Goal: Task Accomplishment & Management: Complete application form

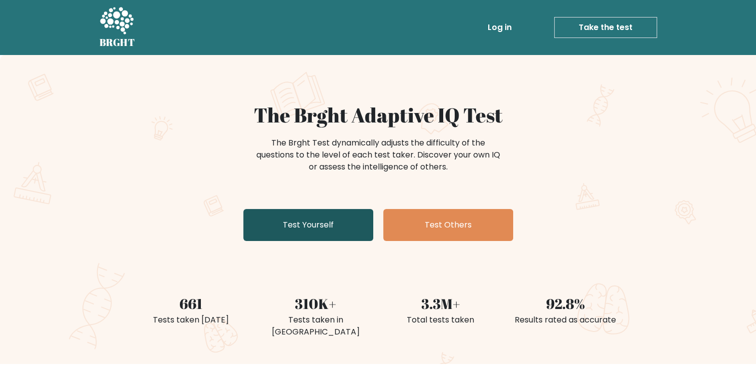
click at [302, 226] on link "Test Yourself" at bounding box center [308, 225] width 130 height 32
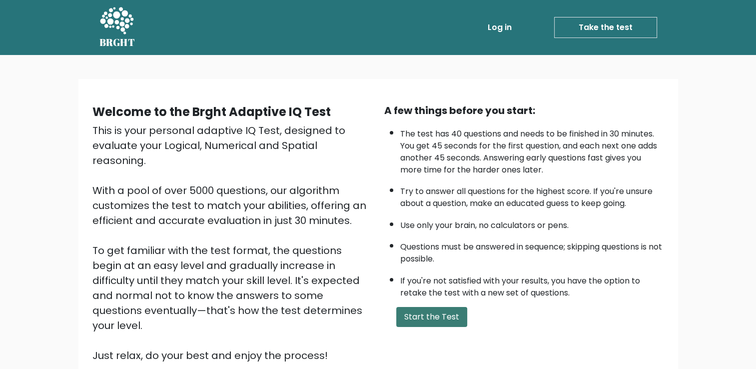
click at [452, 310] on button "Start the Test" at bounding box center [431, 317] width 71 height 20
click at [445, 307] on button "Start the Test" at bounding box center [431, 317] width 71 height 20
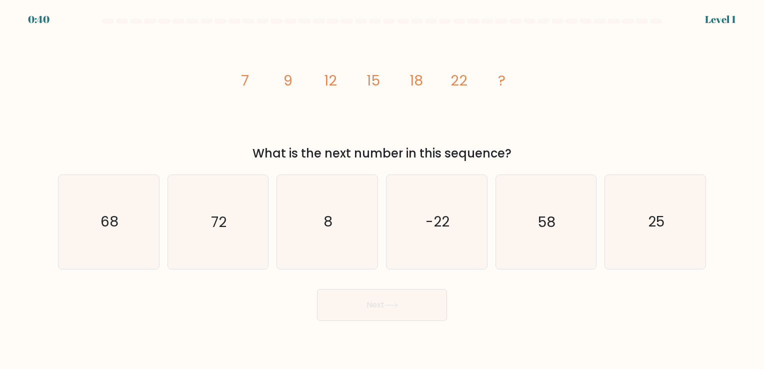
drag, startPoint x: 85, startPoint y: 23, endPoint x: 10, endPoint y: -11, distance: 82.5
click at [10, 0] on html "0:40 Level 1" at bounding box center [382, 184] width 764 height 369
click at [662, 214] on text "25" at bounding box center [656, 221] width 16 height 19
click at [382, 189] on input "f. 25" at bounding box center [382, 186] width 0 height 5
radio input "true"
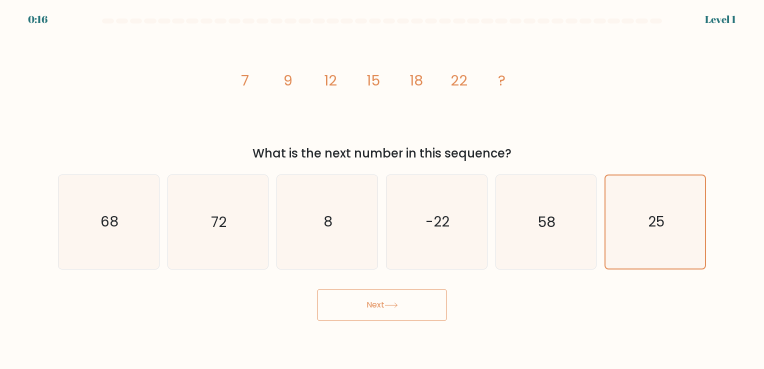
click at [404, 305] on button "Next" at bounding box center [382, 305] width 130 height 32
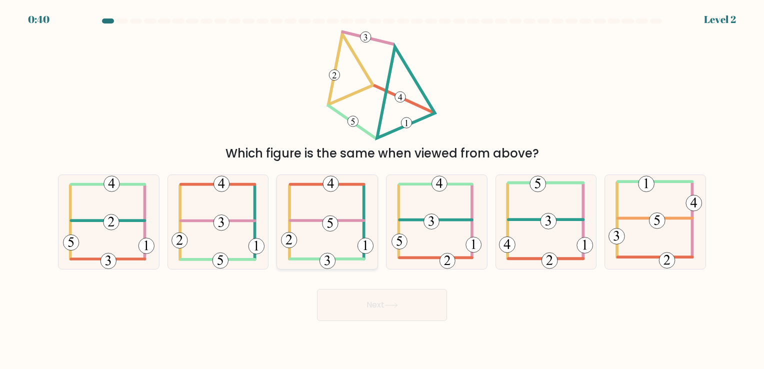
click at [342, 244] on icon at bounding box center [327, 221] width 92 height 93
click at [382, 189] on input "c." at bounding box center [382, 186] width 0 height 5
radio input "true"
click at [241, 228] on icon at bounding box center [217, 221] width 93 height 93
click at [382, 189] on input "b." at bounding box center [382, 186] width 0 height 5
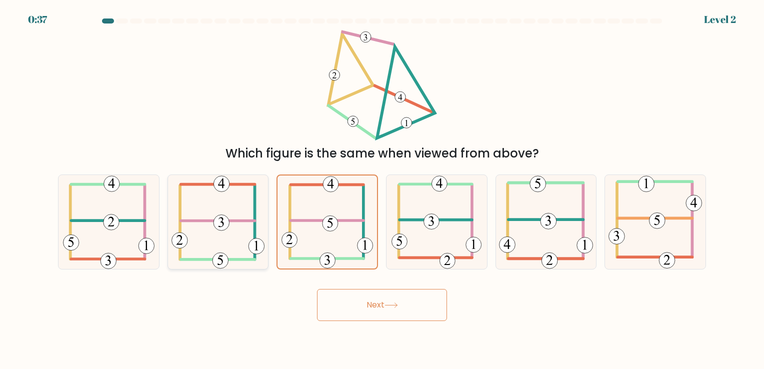
radio input "true"
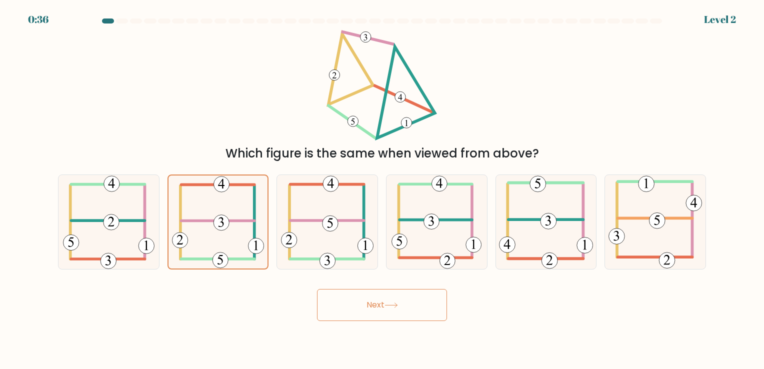
click at [378, 304] on button "Next" at bounding box center [382, 305] width 130 height 32
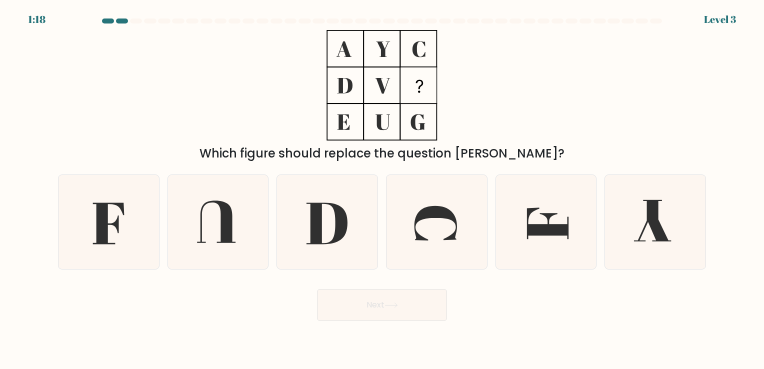
click at [425, 100] on rect at bounding box center [418, 84] width 35 height 35
click at [118, 213] on icon at bounding box center [108, 221] width 93 height 93
click at [382, 189] on input "a." at bounding box center [382, 186] width 0 height 5
radio input "true"
click at [387, 300] on button "Next" at bounding box center [382, 305] width 130 height 32
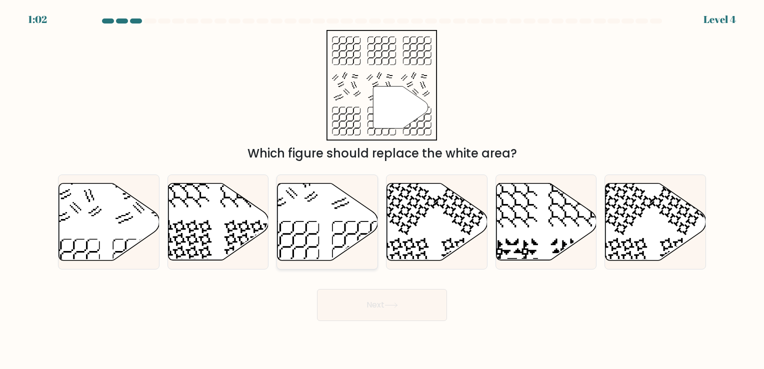
click at [328, 203] on icon at bounding box center [327, 221] width 100 height 77
click at [382, 189] on input "c." at bounding box center [382, 186] width 0 height 5
radio input "true"
click at [366, 289] on button "Next" at bounding box center [382, 305] width 130 height 32
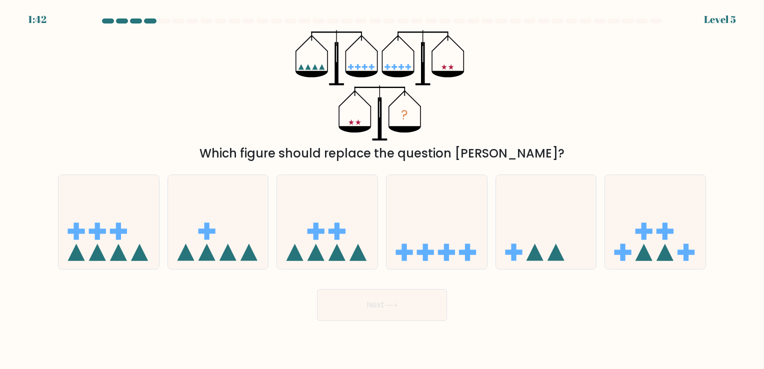
click at [332, 85] on icon at bounding box center [336, 84] width 15 height 2
click at [336, 245] on icon at bounding box center [336, 252] width 17 height 17
click at [382, 189] on input "c." at bounding box center [382, 186] width 0 height 5
radio input "true"
click at [361, 299] on button "Next" at bounding box center [382, 305] width 130 height 32
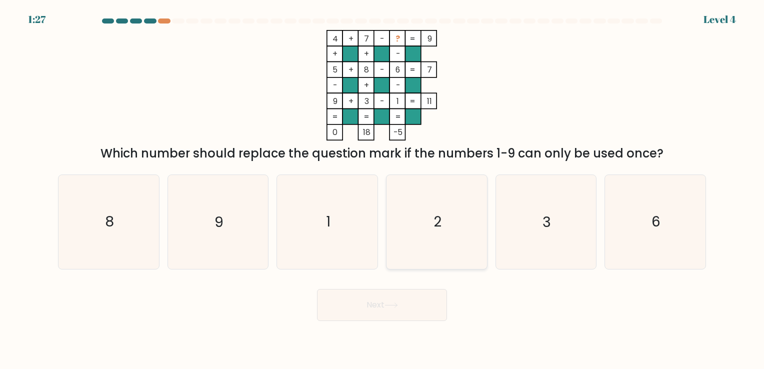
click at [408, 188] on icon "2" at bounding box center [436, 221] width 93 height 93
click at [382, 188] on input "d. 2" at bounding box center [382, 186] width 0 height 5
radio input "true"
click at [390, 297] on button "Next" at bounding box center [382, 305] width 130 height 32
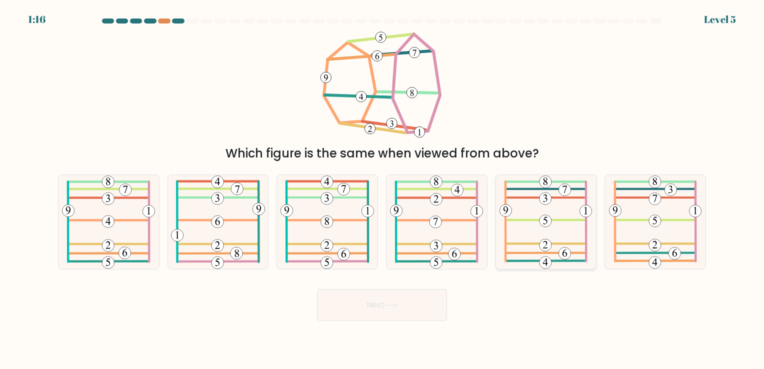
click at [546, 227] on icon at bounding box center [545, 221] width 92 height 93
click at [382, 189] on input "e." at bounding box center [382, 186] width 0 height 5
radio input "true"
click at [426, 283] on div "Next" at bounding box center [382, 300] width 660 height 39
click at [420, 299] on button "Next" at bounding box center [382, 305] width 130 height 32
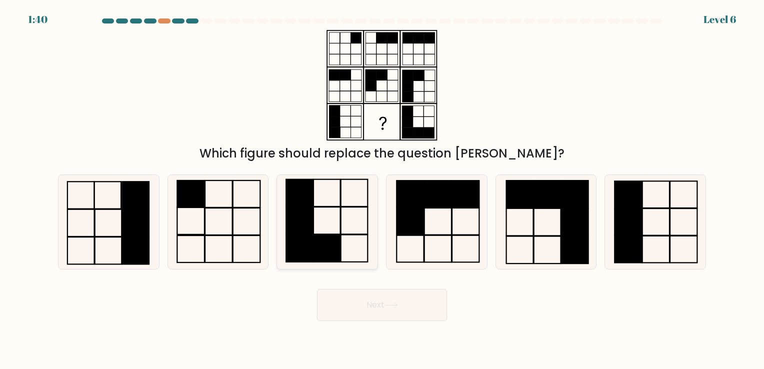
click at [339, 217] on icon at bounding box center [326, 221] width 93 height 93
click at [382, 189] on input "c." at bounding box center [382, 186] width 0 height 5
radio input "true"
click at [379, 302] on button "Next" at bounding box center [382, 305] width 130 height 32
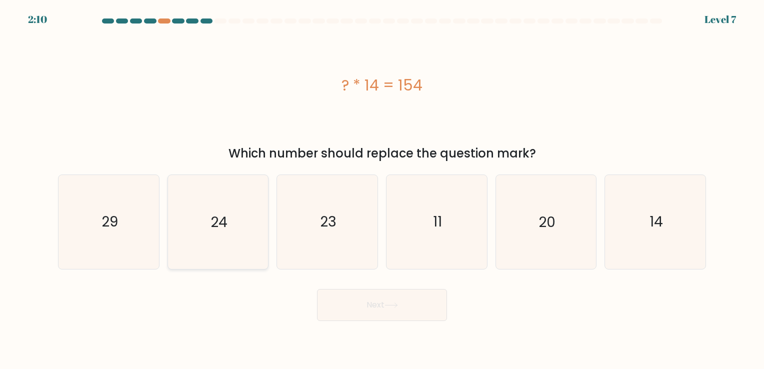
click at [237, 231] on icon "24" at bounding box center [217, 221] width 93 height 93
click at [382, 189] on input "b. 24" at bounding box center [382, 186] width 0 height 5
radio input "true"
click at [331, 301] on button "Next" at bounding box center [382, 305] width 130 height 32
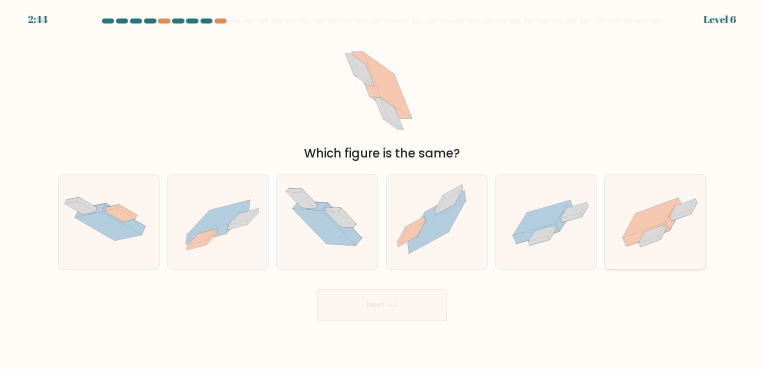
click at [633, 206] on icon at bounding box center [655, 221] width 100 height 75
click at [382, 189] on input "f." at bounding box center [382, 186] width 0 height 5
radio input "true"
click at [419, 305] on button "Next" at bounding box center [382, 305] width 130 height 32
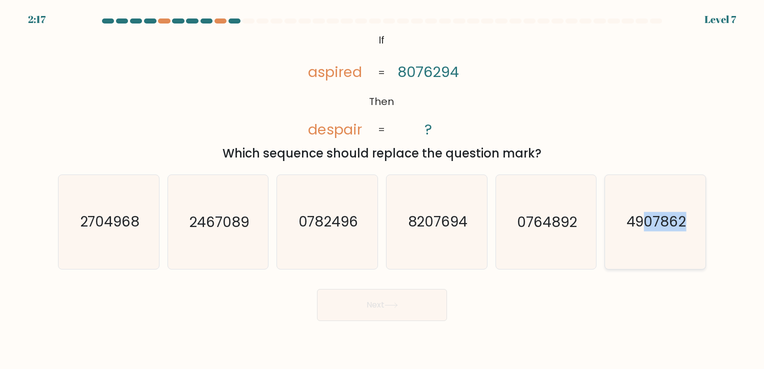
drag, startPoint x: 712, startPoint y: 202, endPoint x: 644, endPoint y: 229, distance: 73.1
click at [644, 229] on form "If ?" at bounding box center [382, 169] width 764 height 302
click at [644, 229] on text "4907862" at bounding box center [656, 221] width 60 height 19
click at [382, 189] on input "f. 4907862" at bounding box center [382, 186] width 0 height 5
radio input "true"
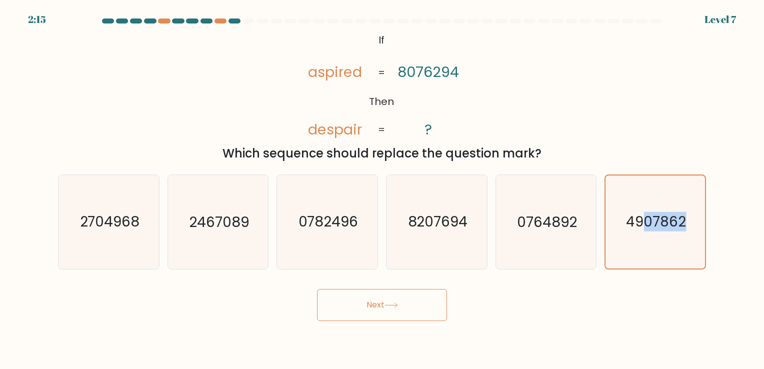
click at [388, 317] on button "Next" at bounding box center [382, 305] width 130 height 32
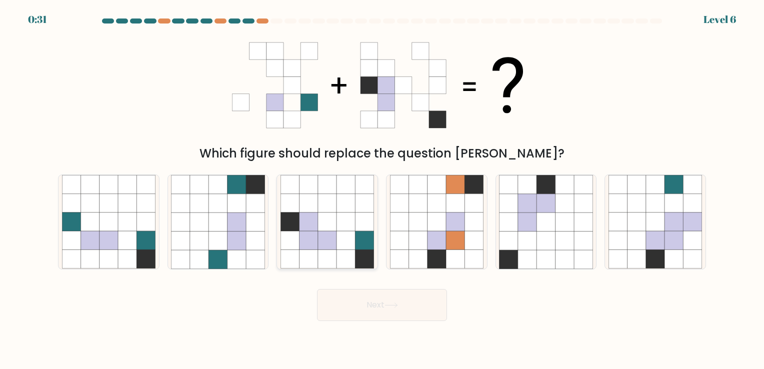
click at [343, 229] on icon at bounding box center [345, 221] width 18 height 18
click at [382, 189] on input "c." at bounding box center [382, 186] width 0 height 5
radio input "true"
click at [378, 315] on button "Next" at bounding box center [382, 305] width 130 height 32
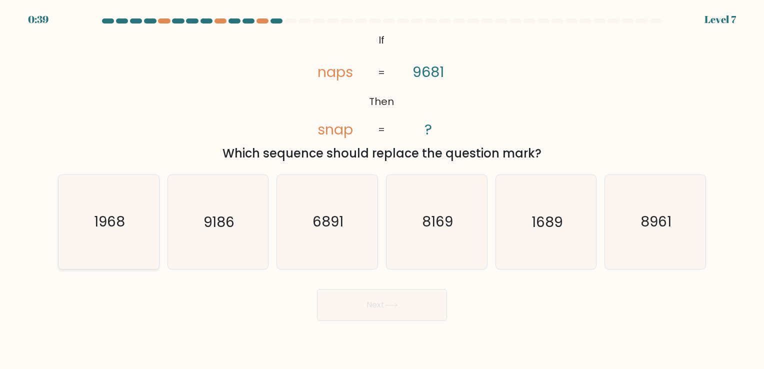
click at [107, 223] on text "1968" at bounding box center [109, 221] width 31 height 19
click at [382, 189] on input "a. 1968" at bounding box center [382, 186] width 0 height 5
radio input "true"
click at [381, 305] on button "Next" at bounding box center [382, 305] width 130 height 32
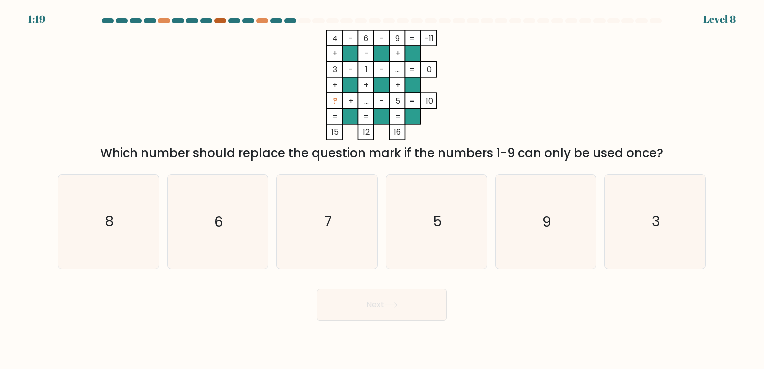
click at [219, 21] on div at bounding box center [220, 20] width 12 height 5
click at [130, 217] on icon "8" at bounding box center [108, 221] width 93 height 93
click at [382, 189] on input "a. 8" at bounding box center [382, 186] width 0 height 5
radio input "true"
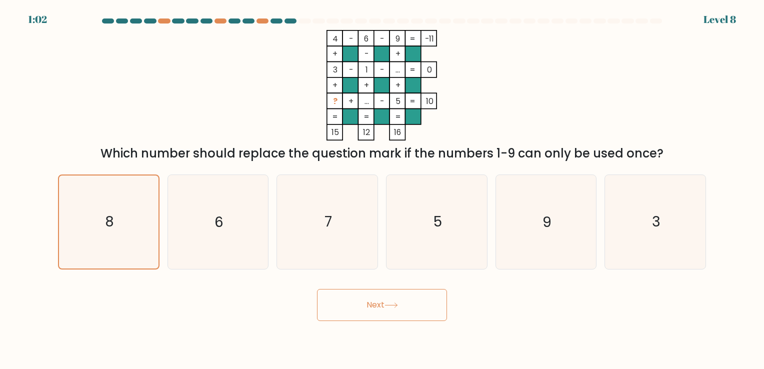
click at [380, 318] on button "Next" at bounding box center [382, 305] width 130 height 32
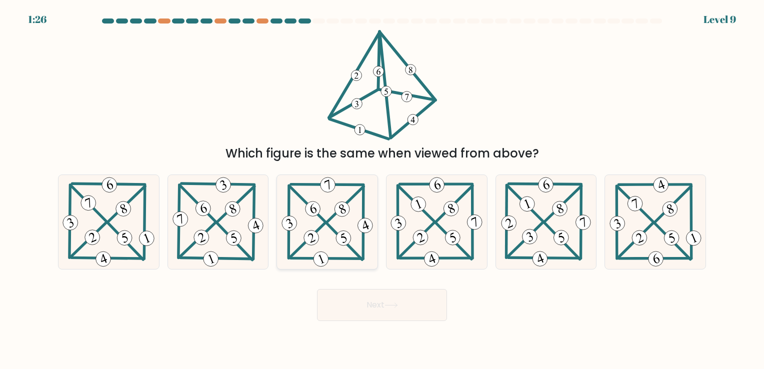
click at [317, 255] on 227 at bounding box center [320, 258] width 19 height 19
click at [382, 189] on input "c." at bounding box center [382, 186] width 0 height 5
radio input "true"
click at [352, 301] on button "Next" at bounding box center [382, 305] width 130 height 32
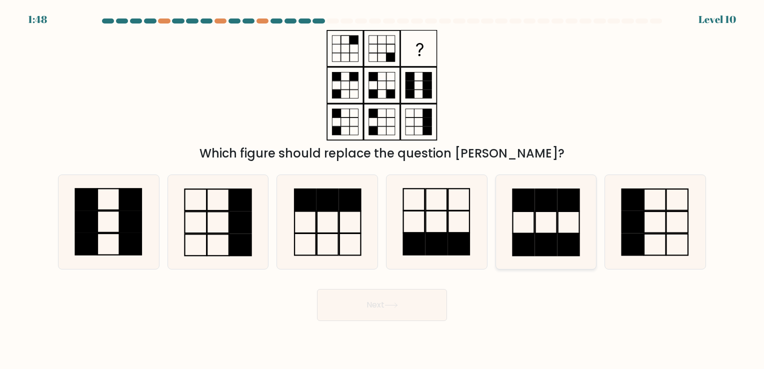
click at [553, 220] on icon at bounding box center [545, 221] width 93 height 93
click at [382, 189] on input "e." at bounding box center [382, 186] width 0 height 5
radio input "true"
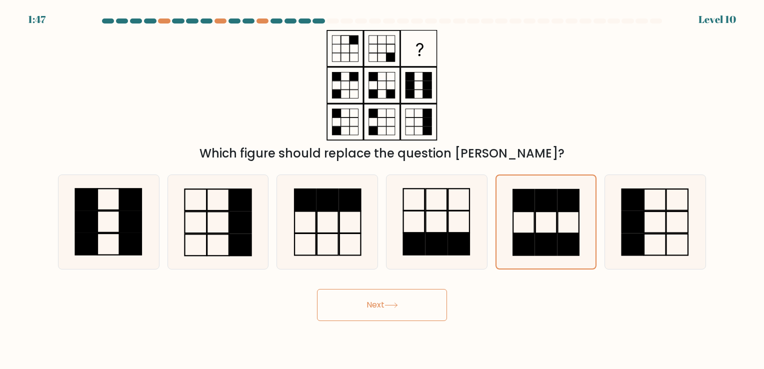
click at [432, 294] on button "Next" at bounding box center [382, 305] width 130 height 32
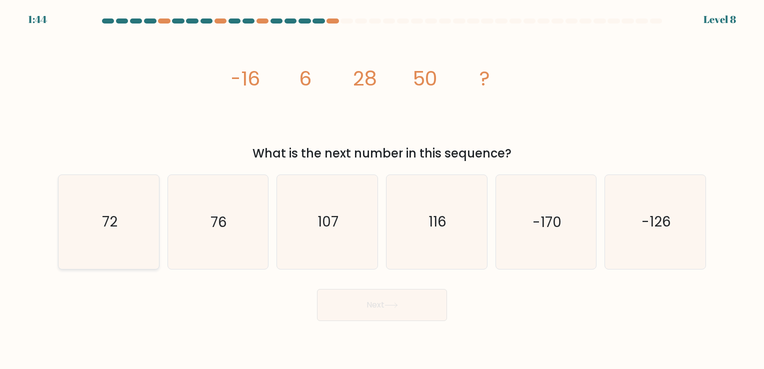
click at [112, 241] on icon "72" at bounding box center [108, 221] width 93 height 93
click at [382, 189] on input "a. 72" at bounding box center [382, 186] width 0 height 5
radio input "true"
click at [363, 310] on button "Next" at bounding box center [382, 305] width 130 height 32
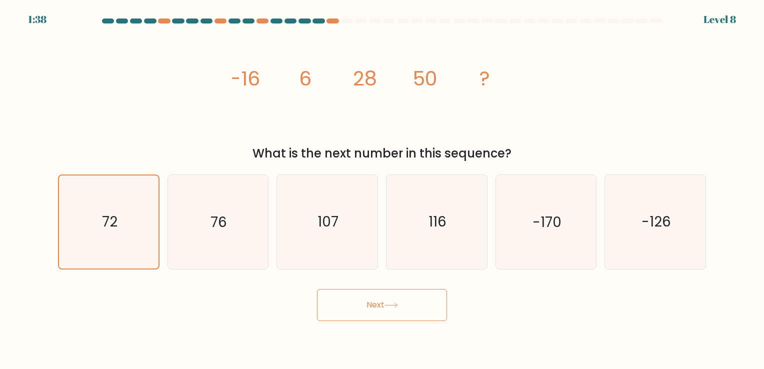
drag, startPoint x: 349, startPoint y: 313, endPoint x: 333, endPoint y: 302, distance: 19.0
click at [333, 302] on button "Next" at bounding box center [382, 305] width 130 height 32
click at [403, 303] on button "Next" at bounding box center [382, 305] width 130 height 32
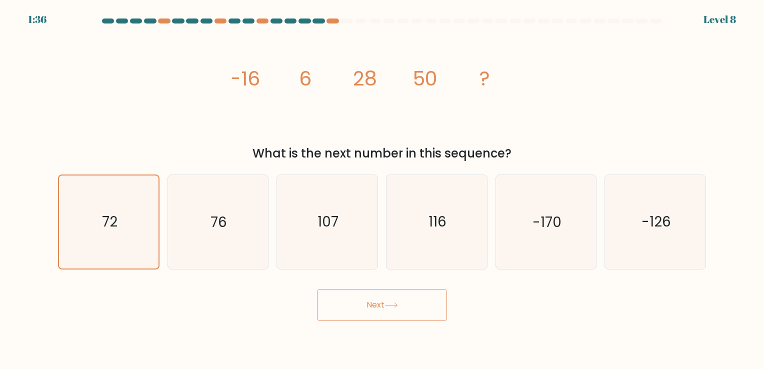
click at [403, 303] on button "Next" at bounding box center [382, 305] width 130 height 32
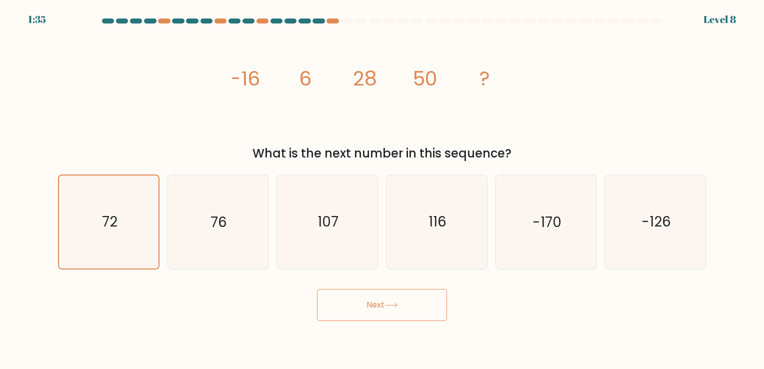
click at [403, 303] on button "Next" at bounding box center [382, 305] width 130 height 32
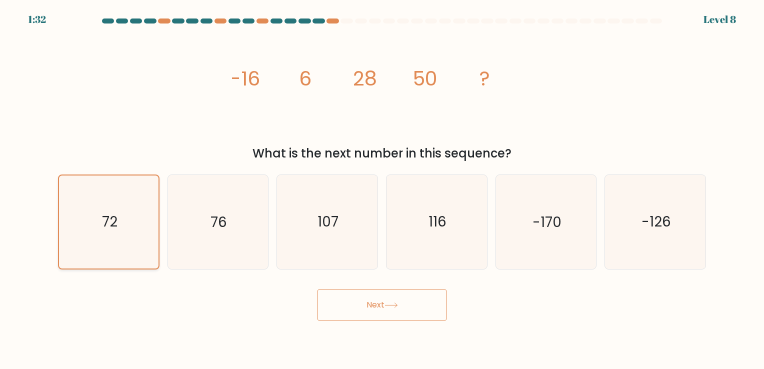
click at [132, 241] on icon "72" at bounding box center [108, 221] width 92 height 92
click at [382, 189] on input "a. 72" at bounding box center [382, 186] width 0 height 5
click at [167, 241] on div "76" at bounding box center [217, 221] width 101 height 94
click at [382, 189] on input "b. 76" at bounding box center [382, 186] width 0 height 5
radio input "true"
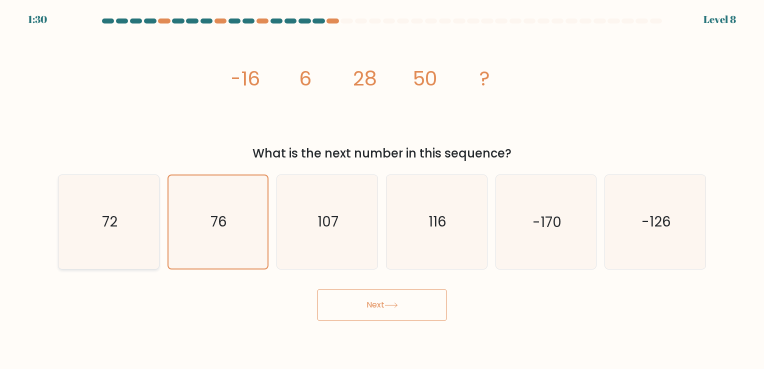
click at [122, 226] on icon "72" at bounding box center [108, 221] width 93 height 93
click at [382, 189] on input "a. 72" at bounding box center [382, 186] width 0 height 5
radio input "true"
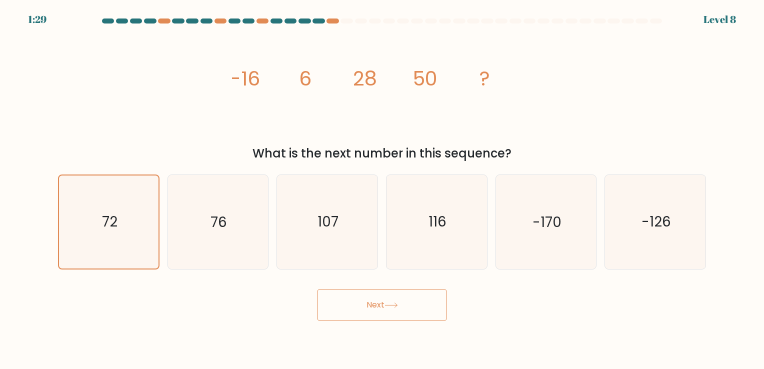
click at [349, 299] on button "Next" at bounding box center [382, 305] width 130 height 32
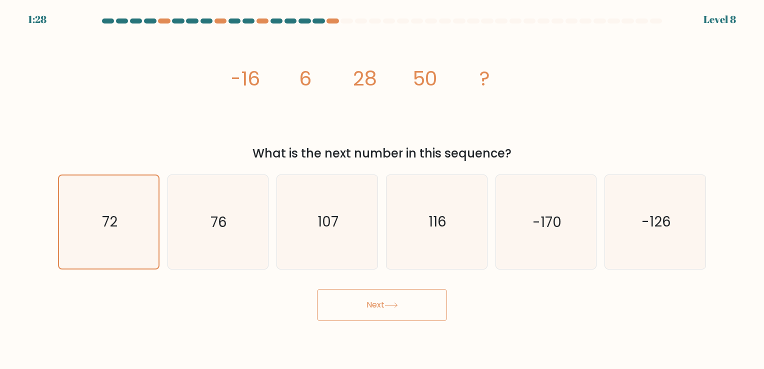
click at [349, 299] on button "Next" at bounding box center [382, 305] width 130 height 32
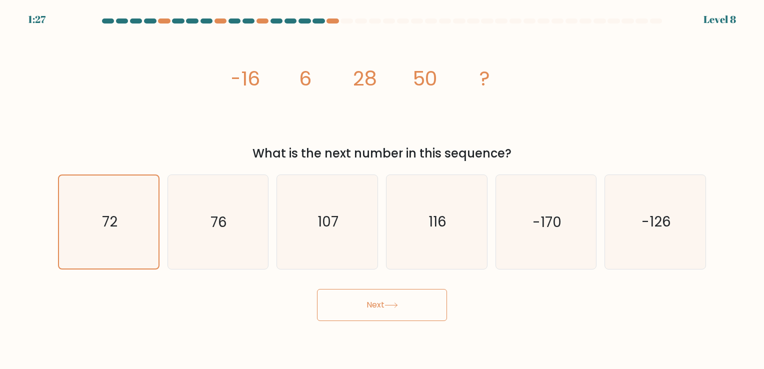
click at [349, 298] on button "Next" at bounding box center [382, 305] width 130 height 32
drag, startPoint x: 349, startPoint y: 298, endPoint x: 397, endPoint y: 318, distance: 52.0
click at [397, 318] on button "Next" at bounding box center [382, 305] width 130 height 32
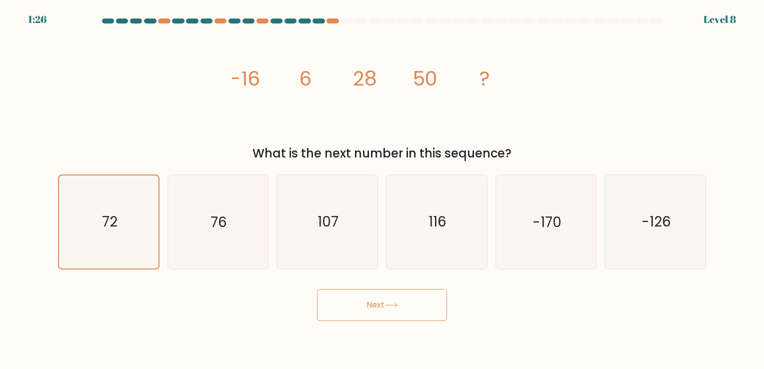
click at [397, 318] on button "Next" at bounding box center [382, 305] width 130 height 32
drag, startPoint x: 397, startPoint y: 318, endPoint x: 395, endPoint y: 300, distance: 18.7
click at [395, 300] on button "Next" at bounding box center [382, 305] width 130 height 32
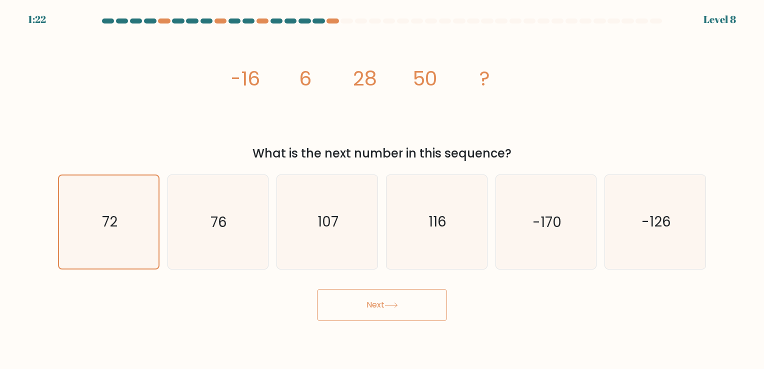
click at [395, 300] on button "Next" at bounding box center [382, 305] width 130 height 32
click at [399, 300] on button "Next" at bounding box center [382, 305] width 130 height 32
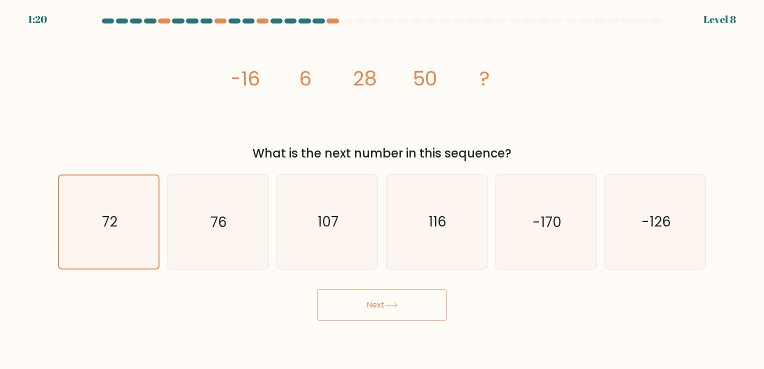
click at [399, 299] on button "Next" at bounding box center [382, 305] width 130 height 32
click at [400, 297] on button "Next" at bounding box center [382, 305] width 130 height 32
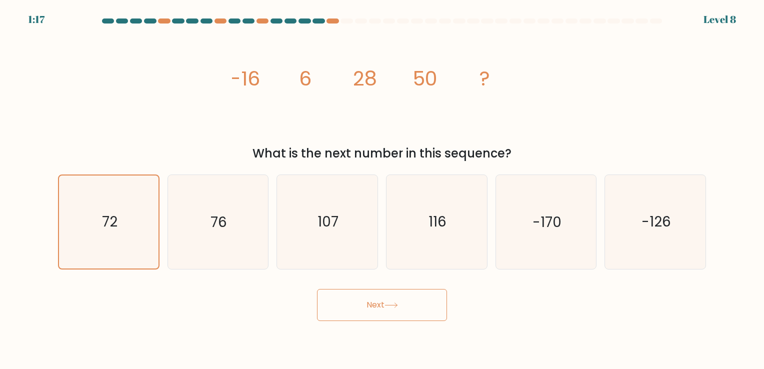
click at [400, 297] on button "Next" at bounding box center [382, 305] width 130 height 32
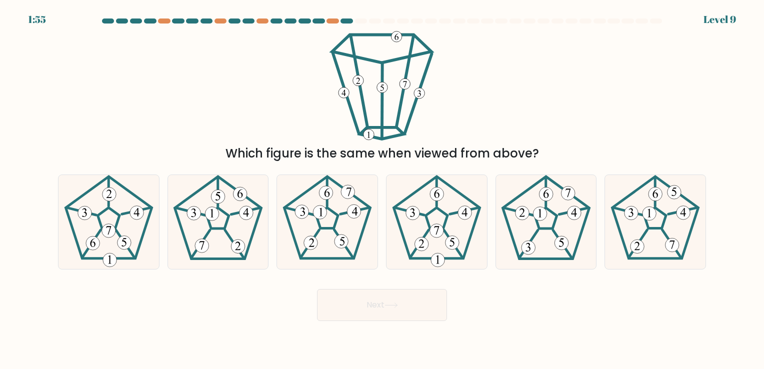
drag, startPoint x: 400, startPoint y: 297, endPoint x: 622, endPoint y: 152, distance: 265.3
click at [622, 152] on div "Which figure is the same when viewed from above?" at bounding box center [382, 153] width 636 height 18
click at [329, 246] on icon at bounding box center [326, 221] width 93 height 93
click at [382, 189] on input "c." at bounding box center [382, 186] width 0 height 5
radio input "true"
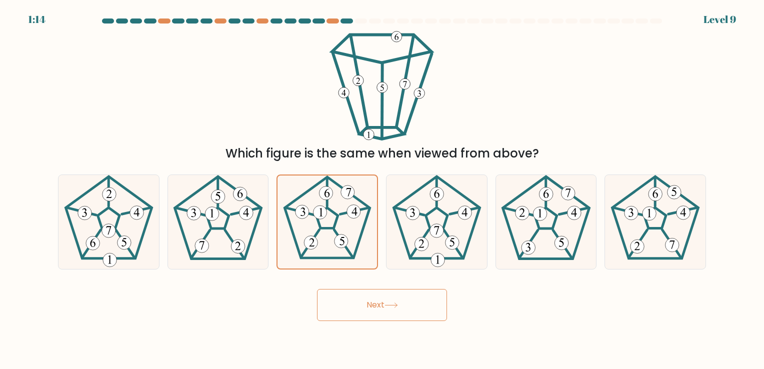
click at [361, 294] on button "Next" at bounding box center [382, 305] width 130 height 32
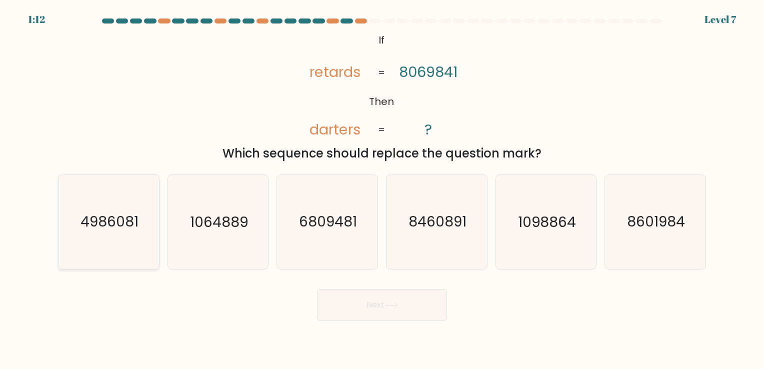
click at [142, 247] on icon "4986081" at bounding box center [108, 221] width 93 height 93
click at [382, 189] on input "a. 4986081" at bounding box center [382, 186] width 0 height 5
radio input "true"
click at [412, 309] on button "Next" at bounding box center [382, 305] width 130 height 32
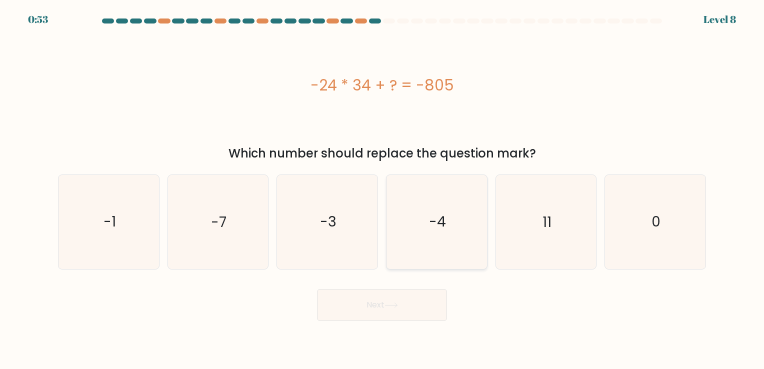
click at [416, 217] on icon "-4" at bounding box center [436, 221] width 93 height 93
click at [382, 189] on input "d. -4" at bounding box center [382, 186] width 0 height 5
radio input "true"
click at [414, 309] on button "Next" at bounding box center [382, 305] width 130 height 32
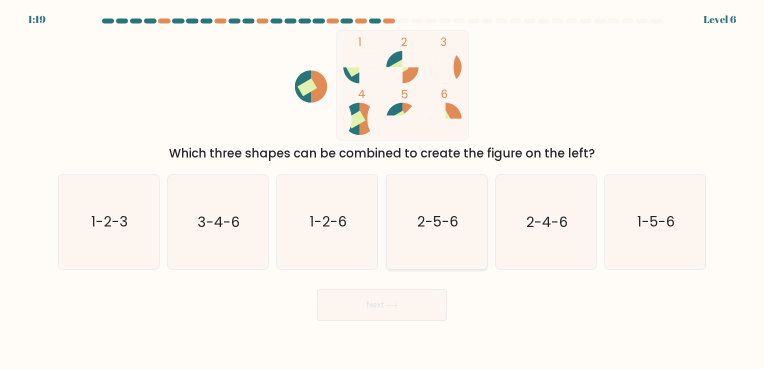
click at [434, 221] on text "2-5-6" at bounding box center [437, 221] width 41 height 19
click at [382, 189] on input "d. 2-5-6" at bounding box center [382, 186] width 0 height 5
radio input "true"
click at [346, 258] on icon "1-2-6" at bounding box center [326, 221] width 93 height 93
click at [382, 189] on input "c. 1-2-6" at bounding box center [382, 186] width 0 height 5
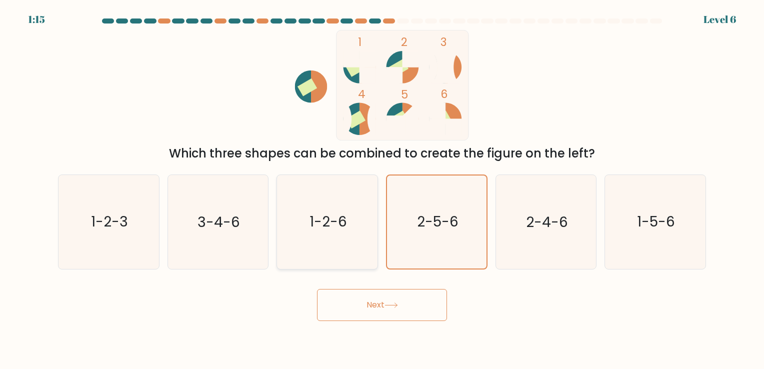
radio input "true"
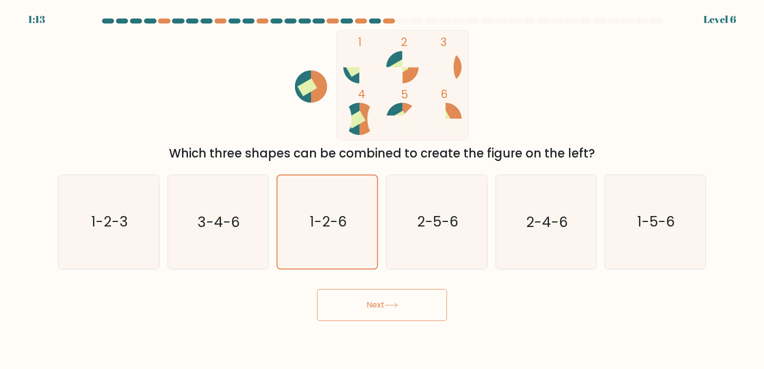
click at [381, 307] on button "Next" at bounding box center [382, 305] width 130 height 32
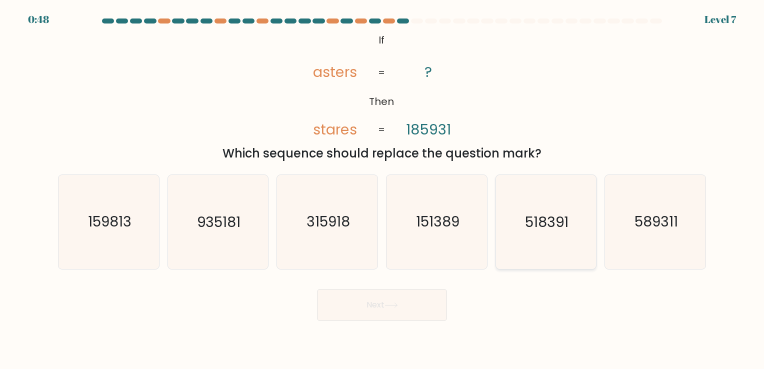
click at [529, 238] on icon "518391" at bounding box center [545, 221] width 93 height 93
click at [382, 189] on input "e. 518391" at bounding box center [382, 186] width 0 height 5
radio input "true"
click at [416, 308] on button "Next" at bounding box center [382, 305] width 130 height 32
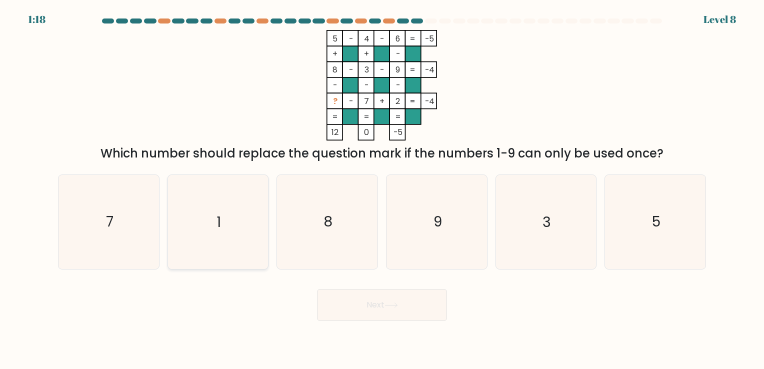
click at [223, 231] on icon "1" at bounding box center [217, 221] width 93 height 93
click at [382, 189] on input "b. 1" at bounding box center [382, 186] width 0 height 5
radio input "true"
click at [369, 303] on button "Next" at bounding box center [382, 305] width 130 height 32
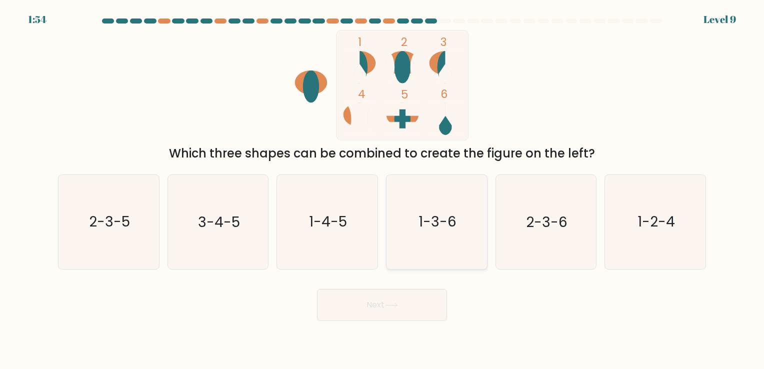
click at [425, 192] on icon "1-3-6" at bounding box center [436, 221] width 93 height 93
click at [382, 189] on input "d. 1-3-6" at bounding box center [382, 186] width 0 height 5
radio input "true"
click at [391, 301] on button "Next" at bounding box center [382, 305] width 130 height 32
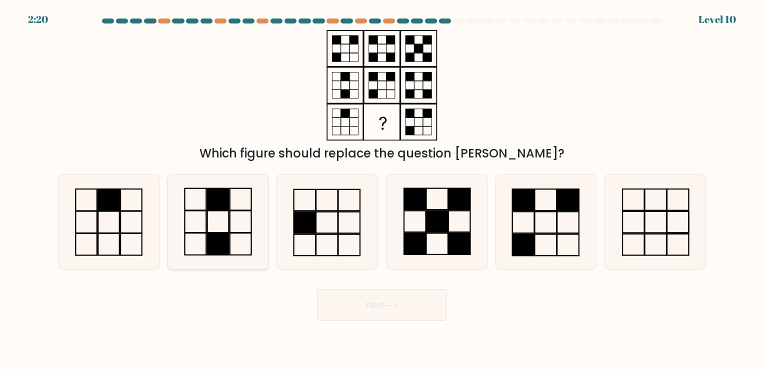
click at [215, 247] on rect at bounding box center [217, 244] width 21 height 22
click at [382, 189] on input "b." at bounding box center [382, 186] width 0 height 5
radio input "true"
click at [358, 306] on button "Next" at bounding box center [382, 305] width 130 height 32
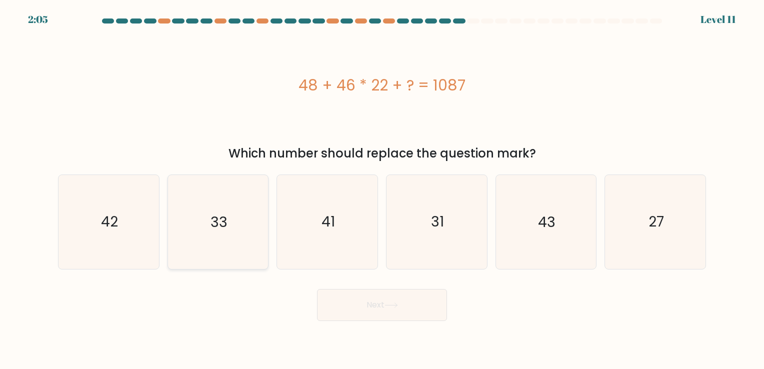
click at [240, 245] on icon "33" at bounding box center [217, 221] width 93 height 93
click at [382, 189] on input "b. 33" at bounding box center [382, 186] width 0 height 5
radio input "true"
drag, startPoint x: 240, startPoint y: 245, endPoint x: 571, endPoint y: 231, distance: 331.2
click at [571, 231] on div "a. 42 b. 33 c." at bounding box center [382, 217] width 656 height 102
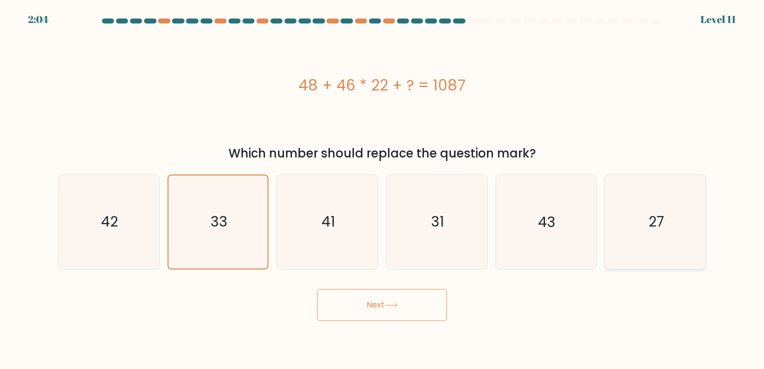
drag, startPoint x: 571, startPoint y: 231, endPoint x: 676, endPoint y: 237, distance: 105.6
click at [676, 237] on icon "27" at bounding box center [654, 221] width 93 height 93
click at [382, 189] on input "f. 27" at bounding box center [382, 186] width 0 height 5
radio input "true"
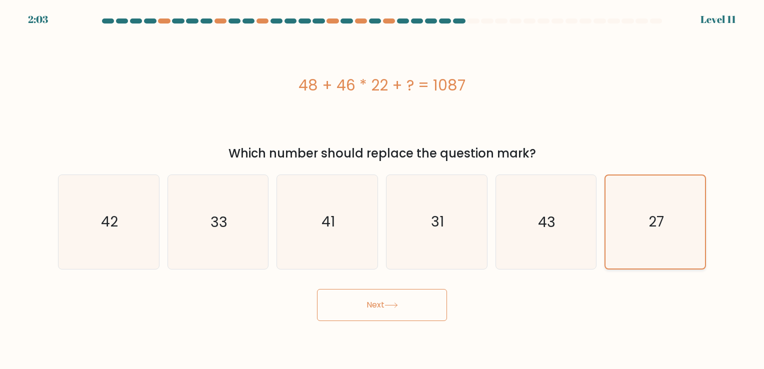
click at [676, 237] on icon "27" at bounding box center [655, 221] width 92 height 92
click at [382, 189] on input "f. 27" at bounding box center [382, 186] width 0 height 5
click at [443, 294] on button "Next" at bounding box center [382, 305] width 130 height 32
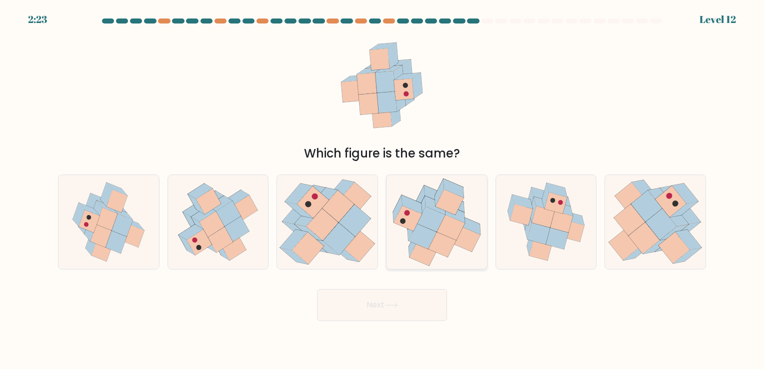
click at [440, 214] on icon at bounding box center [431, 218] width 28 height 25
click at [382, 189] on input "d." at bounding box center [382, 186] width 0 height 5
radio input "true"
click at [419, 315] on button "Next" at bounding box center [382, 305] width 130 height 32
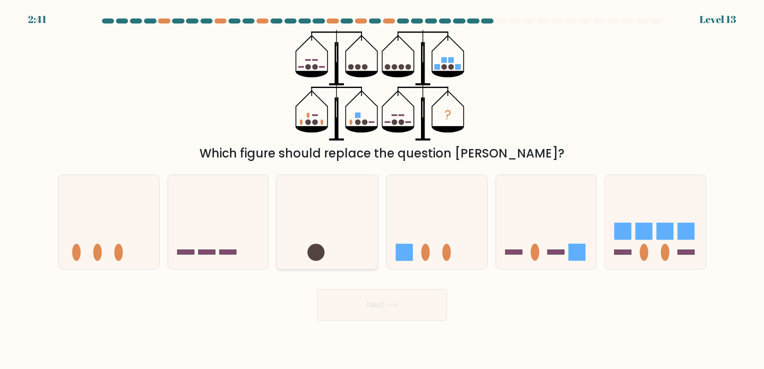
click at [339, 239] on icon at bounding box center [327, 221] width 100 height 83
click at [382, 189] on input "c." at bounding box center [382, 186] width 0 height 5
radio input "true"
click at [359, 298] on button "Next" at bounding box center [382, 305] width 130 height 32
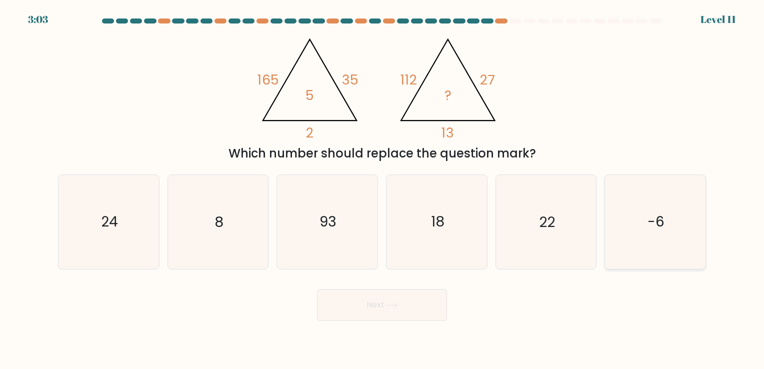
click at [618, 243] on icon "-6" at bounding box center [654, 221] width 93 height 93
click at [382, 189] on input "f. -6" at bounding box center [382, 186] width 0 height 5
radio input "true"
click at [373, 315] on button "Next" at bounding box center [382, 305] width 130 height 32
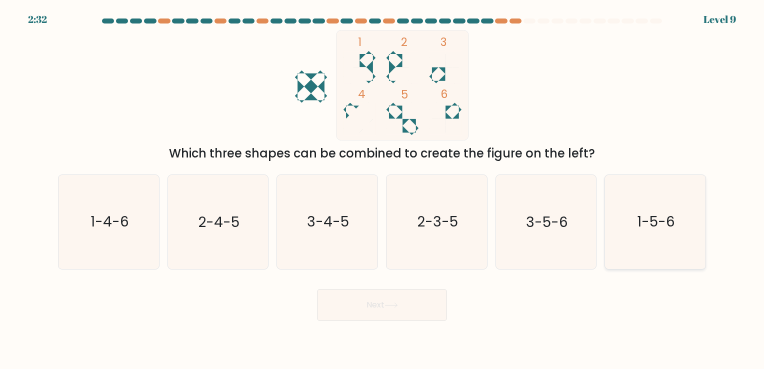
click at [687, 204] on icon "1-5-6" at bounding box center [654, 221] width 93 height 93
click at [382, 189] on input "f. 1-5-6" at bounding box center [382, 186] width 0 height 5
radio input "true"
click at [405, 311] on button "Next" at bounding box center [382, 305] width 130 height 32
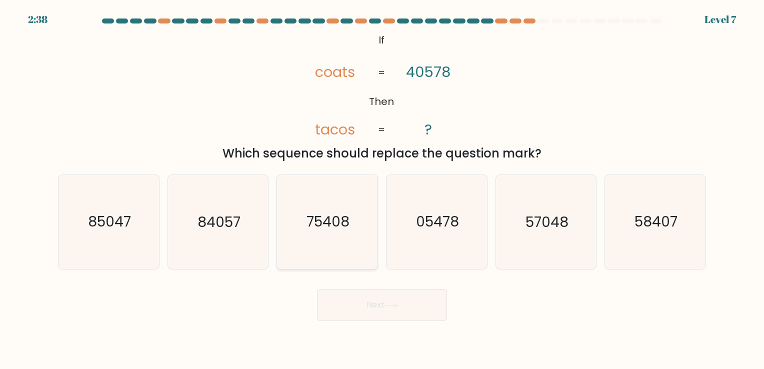
click at [335, 246] on icon "75408" at bounding box center [326, 221] width 93 height 93
click at [382, 189] on input "c. 75408" at bounding box center [382, 186] width 0 height 5
radio input "true"
click at [355, 305] on button "Next" at bounding box center [382, 305] width 130 height 32
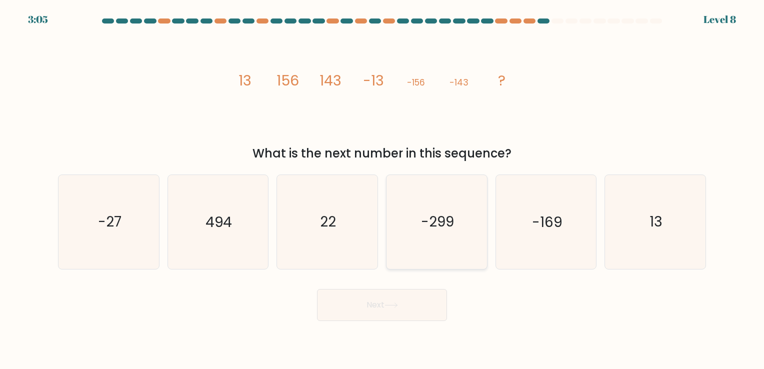
click at [471, 246] on icon "-299" at bounding box center [436, 221] width 93 height 93
click at [382, 189] on input "d. -299" at bounding box center [382, 186] width 0 height 5
radio input "true"
click at [418, 297] on button "Next" at bounding box center [382, 305] width 130 height 32
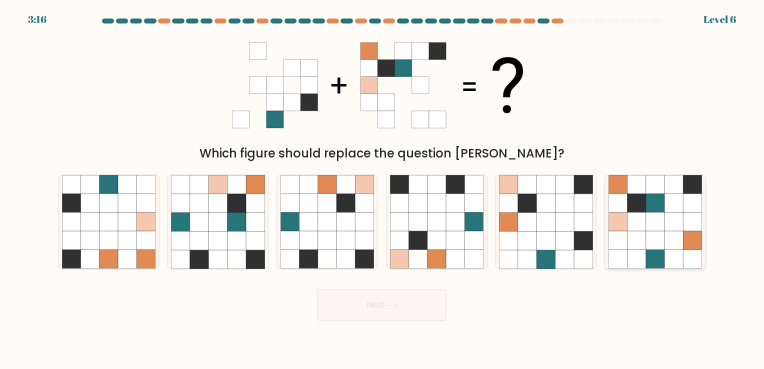
click at [693, 196] on icon at bounding box center [692, 203] width 18 height 18
click at [382, 189] on input "f." at bounding box center [382, 186] width 0 height 5
radio input "true"
click at [381, 304] on button "Next" at bounding box center [382, 305] width 130 height 32
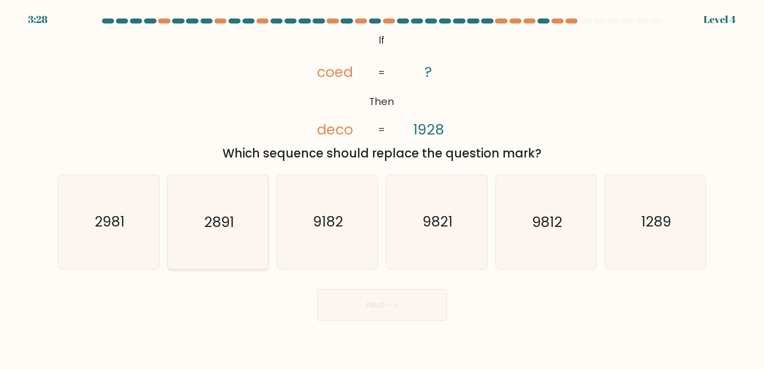
click at [245, 239] on icon "2891" at bounding box center [217, 221] width 93 height 93
click at [382, 189] on input "b. 2891" at bounding box center [382, 186] width 0 height 5
radio input "true"
click at [394, 301] on button "Next" at bounding box center [382, 305] width 130 height 32
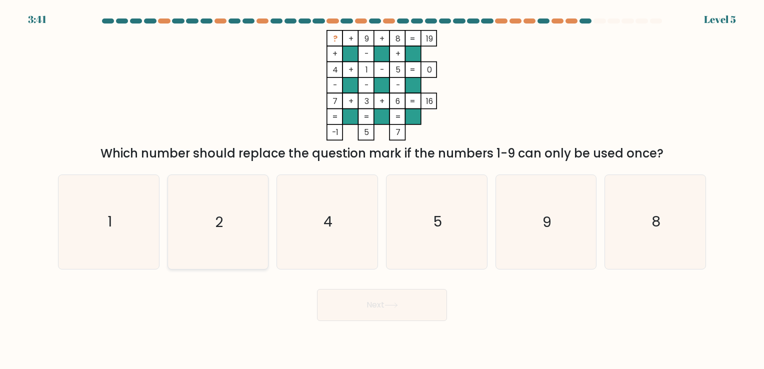
click at [210, 205] on icon "2" at bounding box center [217, 221] width 93 height 93
click at [382, 189] on input "b. 2" at bounding box center [382, 186] width 0 height 5
radio input "true"
click at [393, 297] on button "Next" at bounding box center [382, 305] width 130 height 32
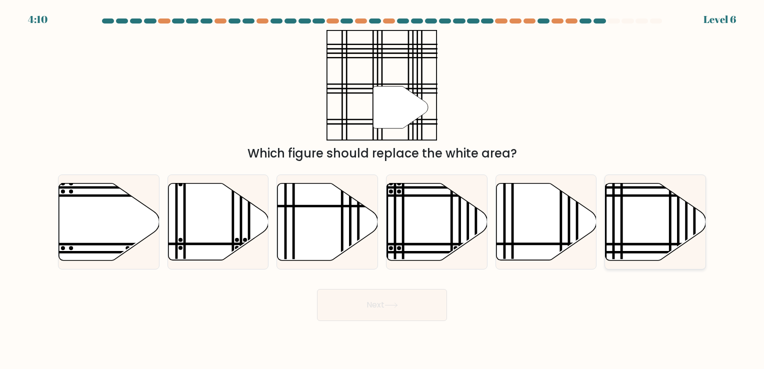
click at [652, 214] on icon at bounding box center [655, 221] width 100 height 77
click at [382, 189] on input "f." at bounding box center [382, 186] width 0 height 5
radio input "true"
click at [394, 297] on button "Next" at bounding box center [382, 305] width 130 height 32
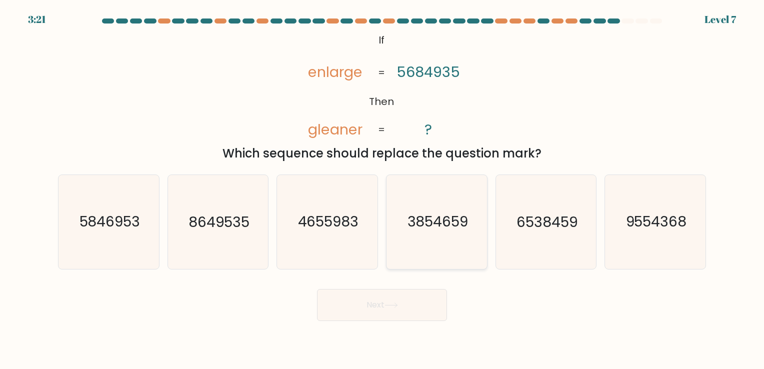
click at [442, 227] on text "3854659" at bounding box center [437, 221] width 61 height 19
click at [382, 189] on input "d. 3854659" at bounding box center [382, 186] width 0 height 5
radio input "true"
click at [415, 303] on button "Next" at bounding box center [382, 305] width 130 height 32
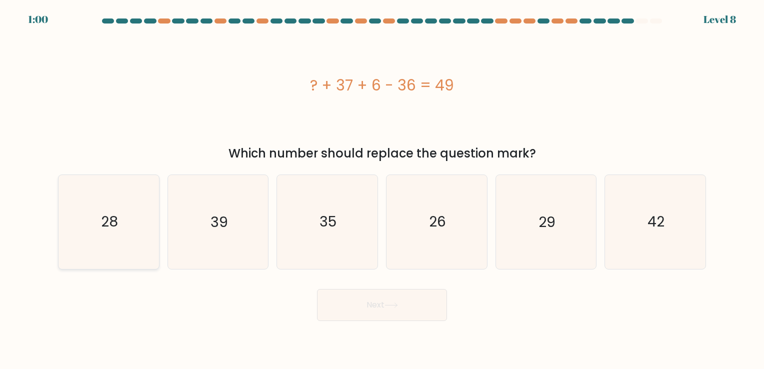
click at [103, 236] on icon "28" at bounding box center [108, 221] width 93 height 93
click at [382, 189] on input "a. 28" at bounding box center [382, 186] width 0 height 5
radio input "true"
click at [347, 309] on button "Next" at bounding box center [382, 305] width 130 height 32
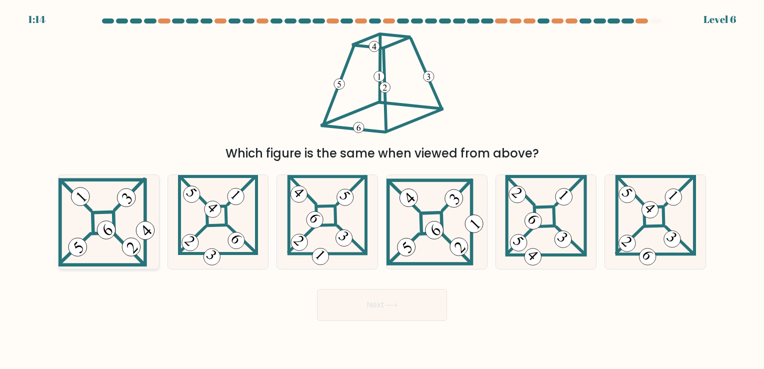
click at [111, 243] on icon at bounding box center [108, 221] width 100 height 89
click at [382, 189] on input "a." at bounding box center [382, 186] width 0 height 5
radio input "true"
click at [352, 314] on button "Next" at bounding box center [382, 305] width 130 height 32
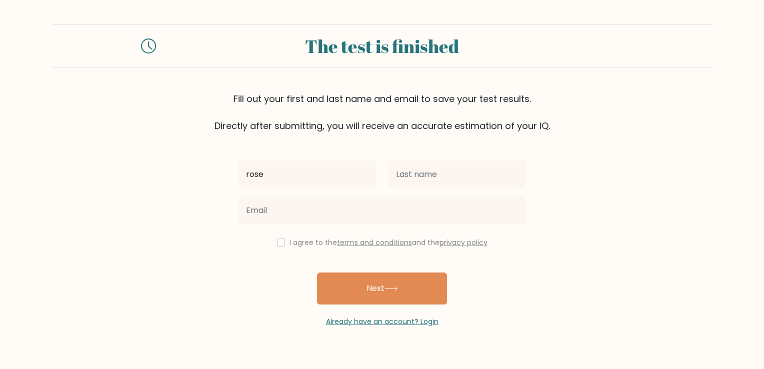
type input "rose"
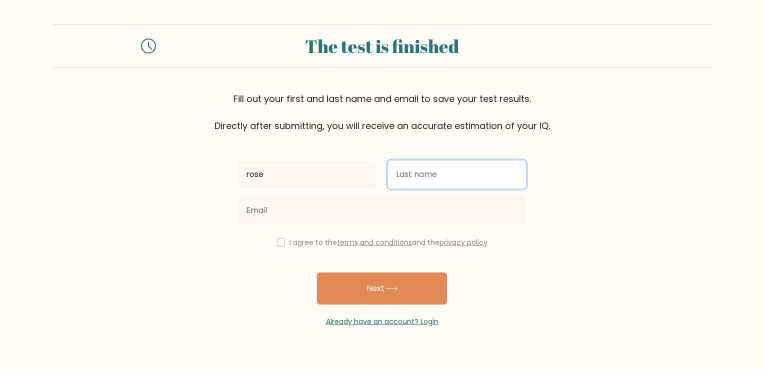
click at [400, 171] on input "text" at bounding box center [457, 174] width 138 height 28
type input "[PERSON_NAME]"
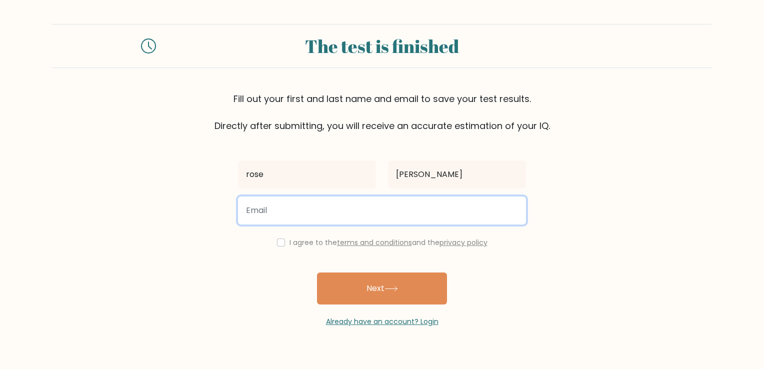
click at [336, 219] on input "email" at bounding box center [382, 210] width 288 height 28
drag, startPoint x: 305, startPoint y: 209, endPoint x: 218, endPoint y: 214, distance: 87.6
click at [218, 214] on form "The test is finished Fill out your first and last name and email to save your t…" at bounding box center [382, 175] width 764 height 303
type input "[EMAIL_ADDRESS][DOMAIN_NAME]"
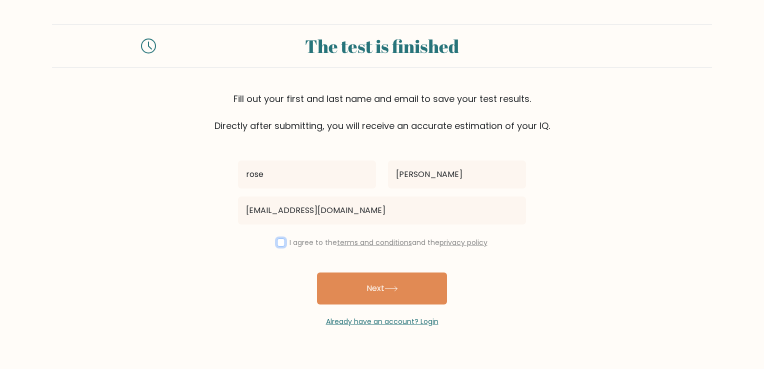
click at [282, 242] on input "checkbox" at bounding box center [281, 242] width 8 height 8
checkbox input "true"
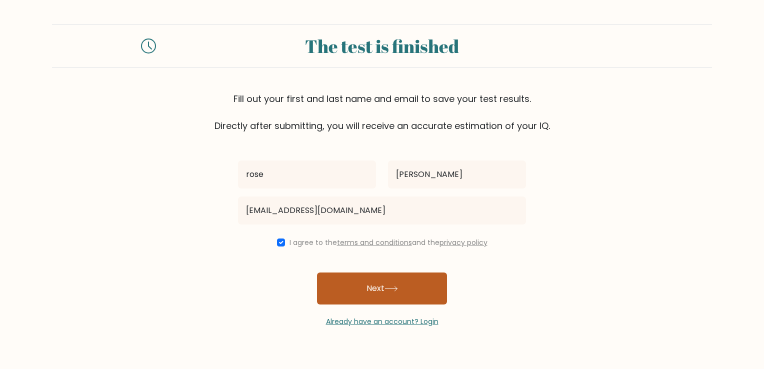
click at [364, 281] on button "Next" at bounding box center [382, 288] width 130 height 32
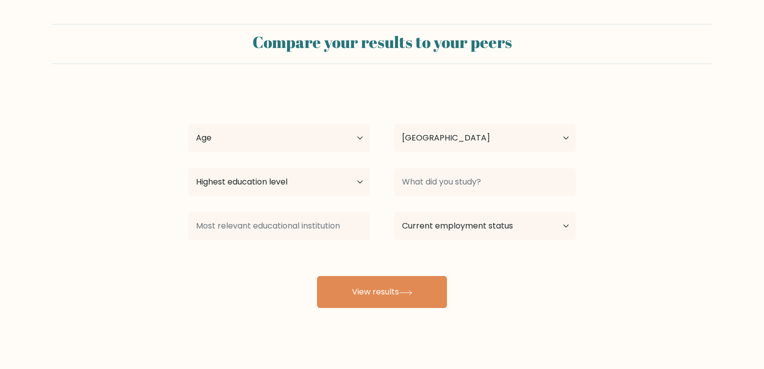
select select "IN"
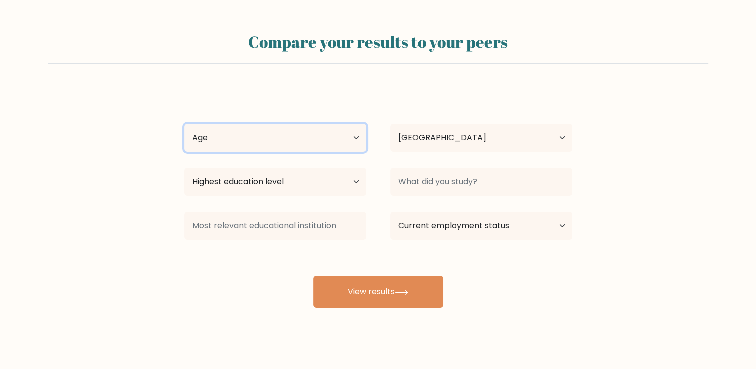
click at [357, 134] on select "Age Under [DEMOGRAPHIC_DATA] [DEMOGRAPHIC_DATA] [DEMOGRAPHIC_DATA] [DEMOGRAPHIC…" at bounding box center [275, 138] width 182 height 28
select select "min_18"
click at [184, 124] on select "Age Under [DEMOGRAPHIC_DATA] [DEMOGRAPHIC_DATA] [DEMOGRAPHIC_DATA] [DEMOGRAPHIC…" at bounding box center [275, 138] width 182 height 28
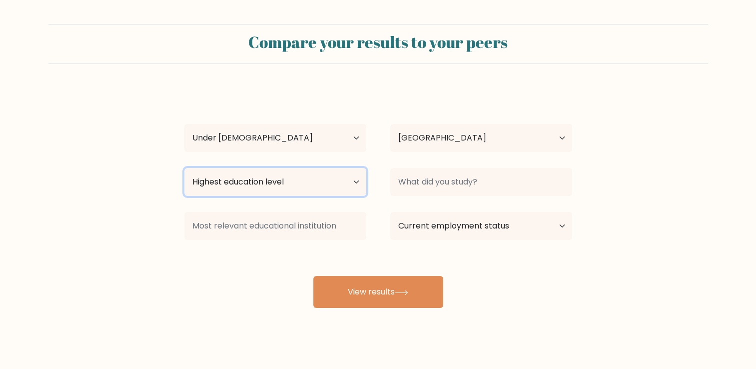
click at [340, 172] on select "Highest education level No schooling Primary Lower Secondary Upper Secondary Oc…" at bounding box center [275, 182] width 182 height 28
select select "lower_secondary"
click at [184, 168] on select "Highest education level No schooling Primary Lower Secondary Upper Secondary Oc…" at bounding box center [275, 182] width 182 height 28
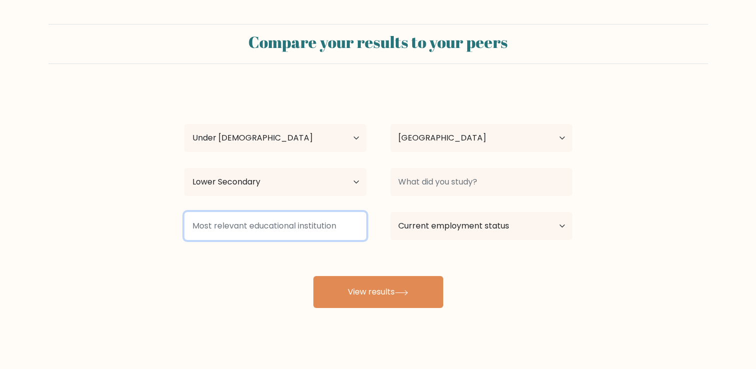
click at [334, 214] on input at bounding box center [275, 226] width 182 height 28
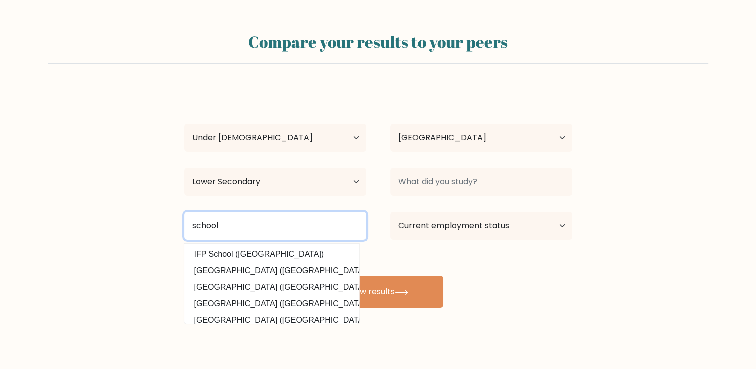
type input "school"
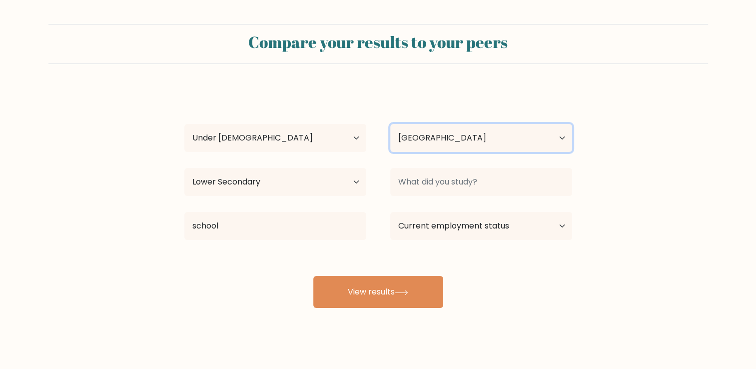
click at [473, 133] on select "Country [GEOGRAPHIC_DATA] [GEOGRAPHIC_DATA] [GEOGRAPHIC_DATA] [US_STATE] [GEOGR…" at bounding box center [481, 138] width 182 height 28
click at [593, 124] on form "Compare your results to your peers [PERSON_NAME] Age Under [DEMOGRAPHIC_DATA] […" at bounding box center [378, 166] width 756 height 284
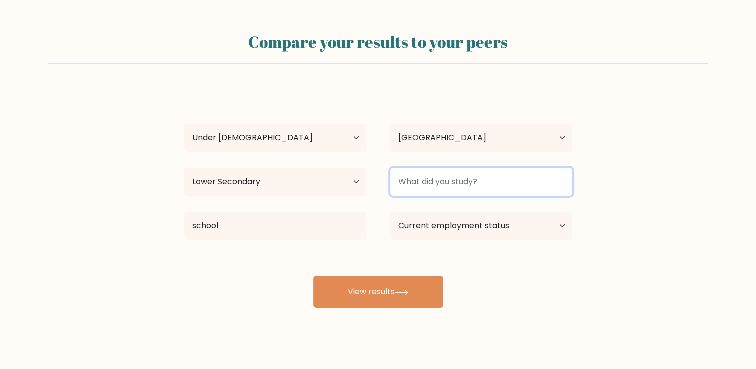
click at [549, 189] on input at bounding box center [481, 182] width 182 height 28
type input "nothing"
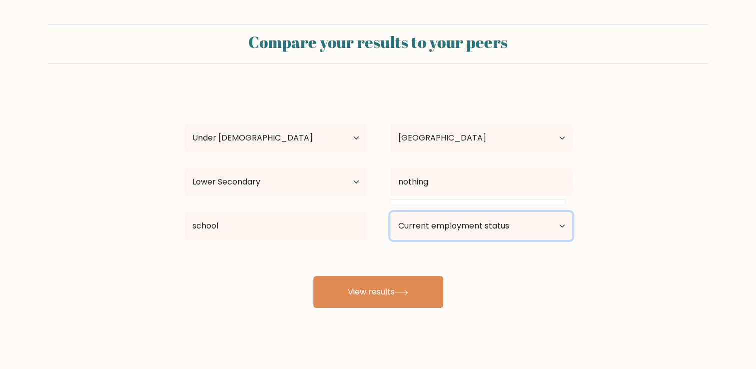
click at [556, 221] on select "Current employment status Employed Student Retired Other / prefer not to answer" at bounding box center [481, 226] width 182 height 28
select select "student"
click at [390, 212] on select "Current employment status Employed Student Retired Other / prefer not to answer" at bounding box center [481, 226] width 182 height 28
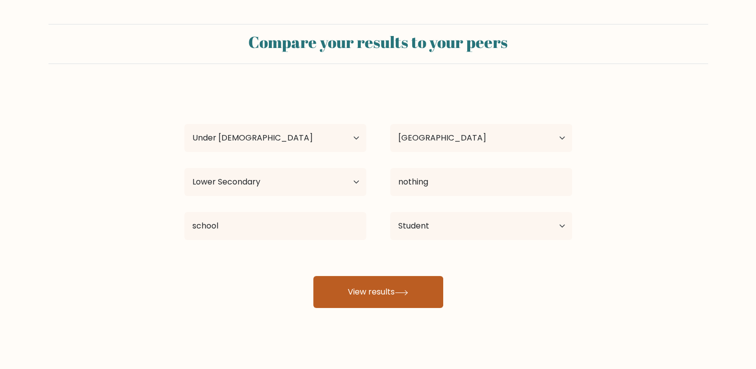
click at [420, 279] on button "View results" at bounding box center [378, 292] width 130 height 32
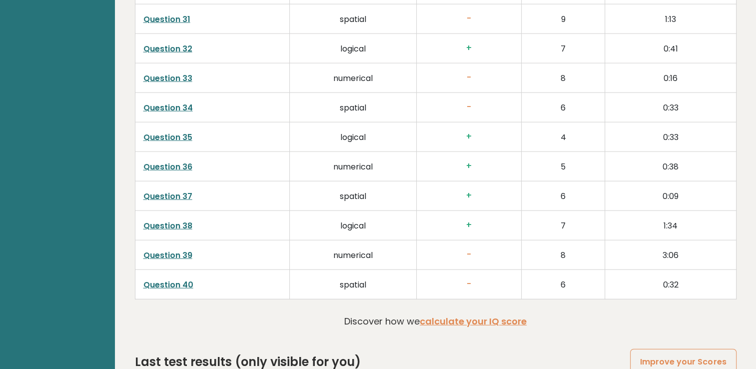
scroll to position [2545, 0]
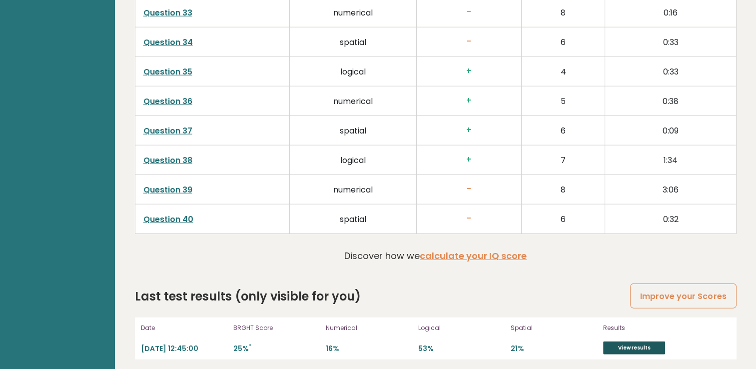
click at [627, 345] on link "View results" at bounding box center [634, 347] width 62 height 13
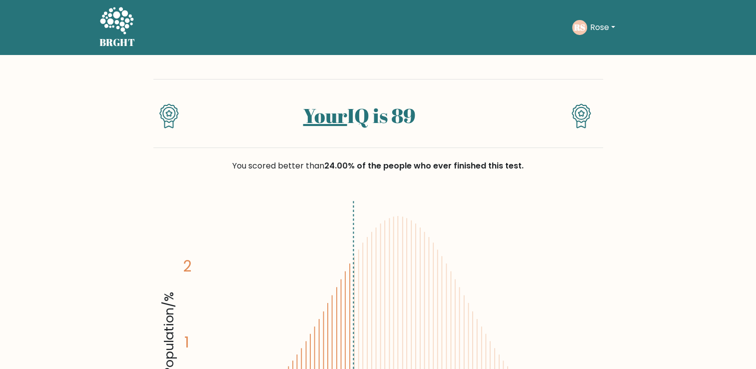
click at [200, 109] on h1 "Your IQ is 89" at bounding box center [358, 115] width 325 height 24
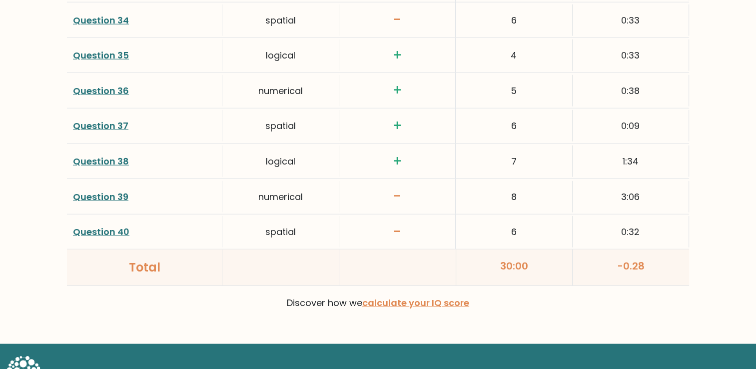
scroll to position [2640, 0]
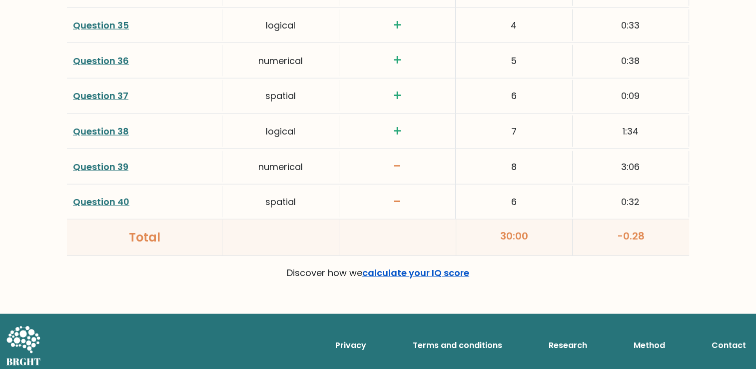
click at [386, 268] on link "calculate your IQ score" at bounding box center [415, 272] width 107 height 12
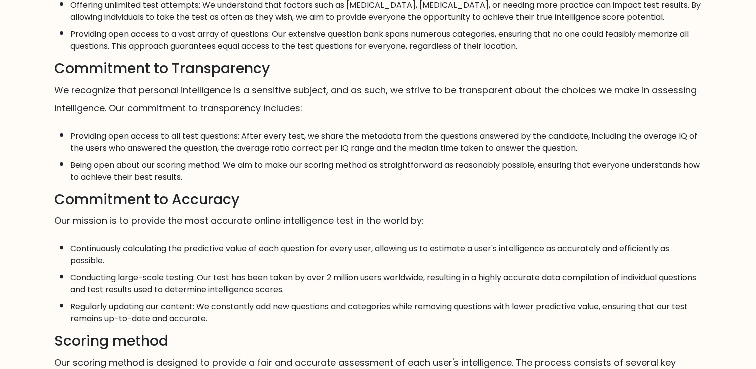
scroll to position [280, 0]
